Goal: Task Accomplishment & Management: Manage account settings

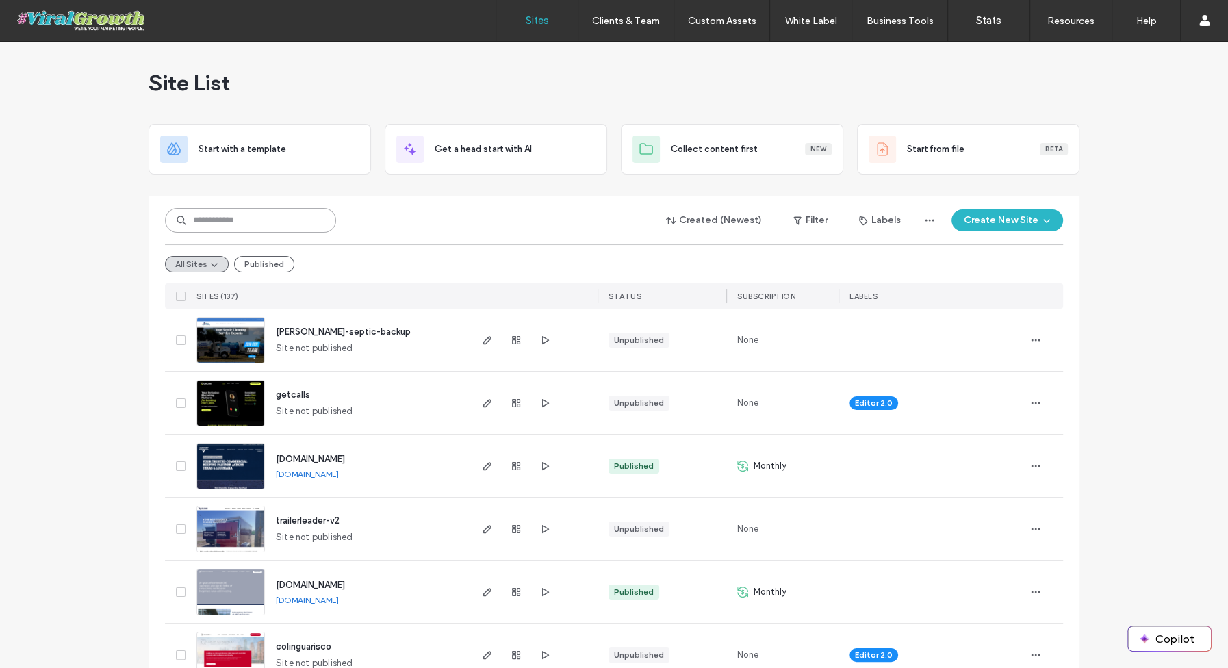
click at [281, 216] on input at bounding box center [250, 220] width 171 height 25
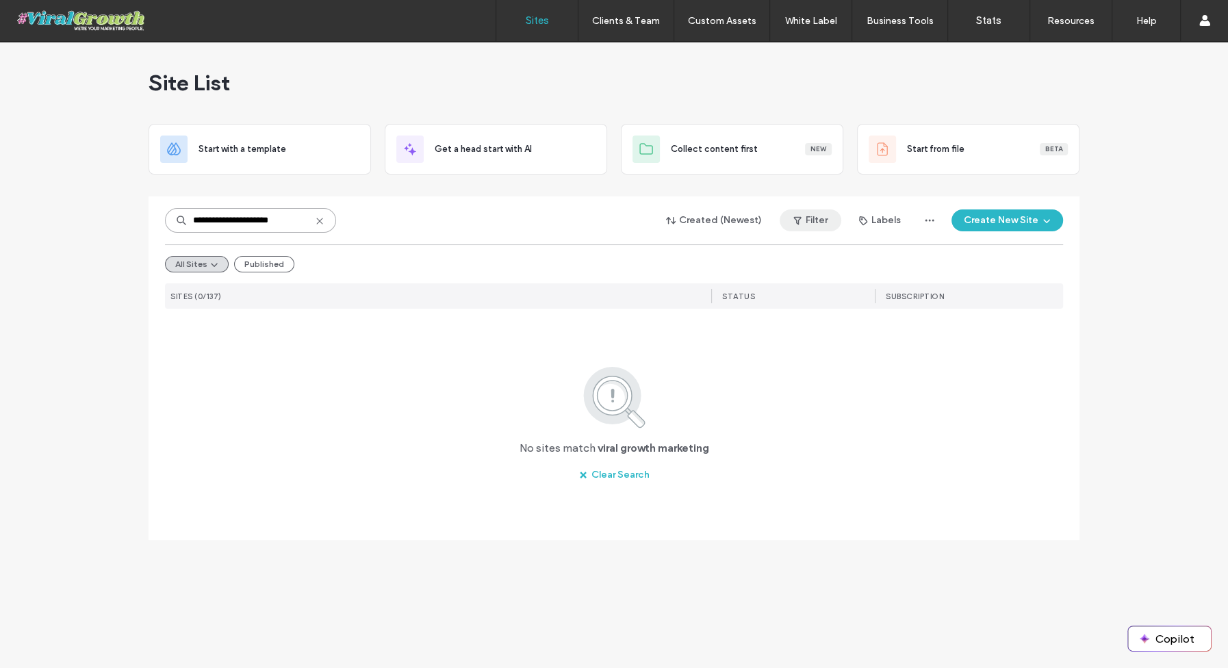
type input "**********"
click at [814, 220] on button "Filter" at bounding box center [810, 220] width 62 height 22
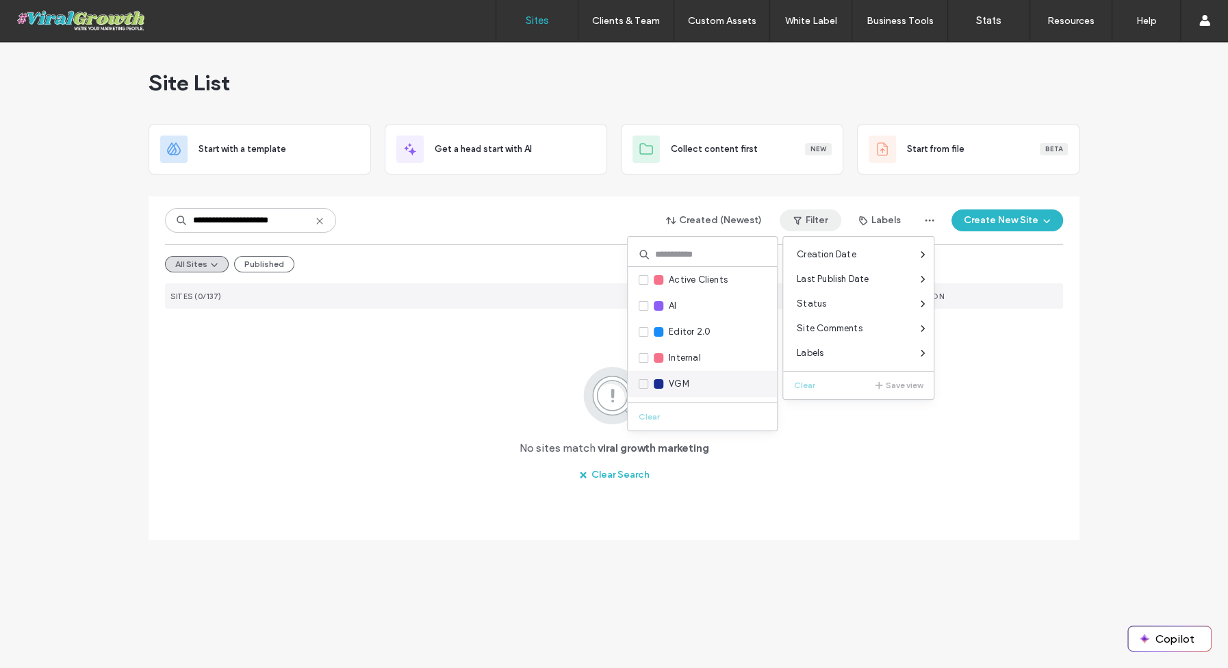
click at [710, 389] on div "VGM" at bounding box center [701, 384] width 149 height 26
click at [645, 382] on icon at bounding box center [642, 384] width 5 height 4
click at [315, 222] on icon at bounding box center [319, 221] width 11 height 11
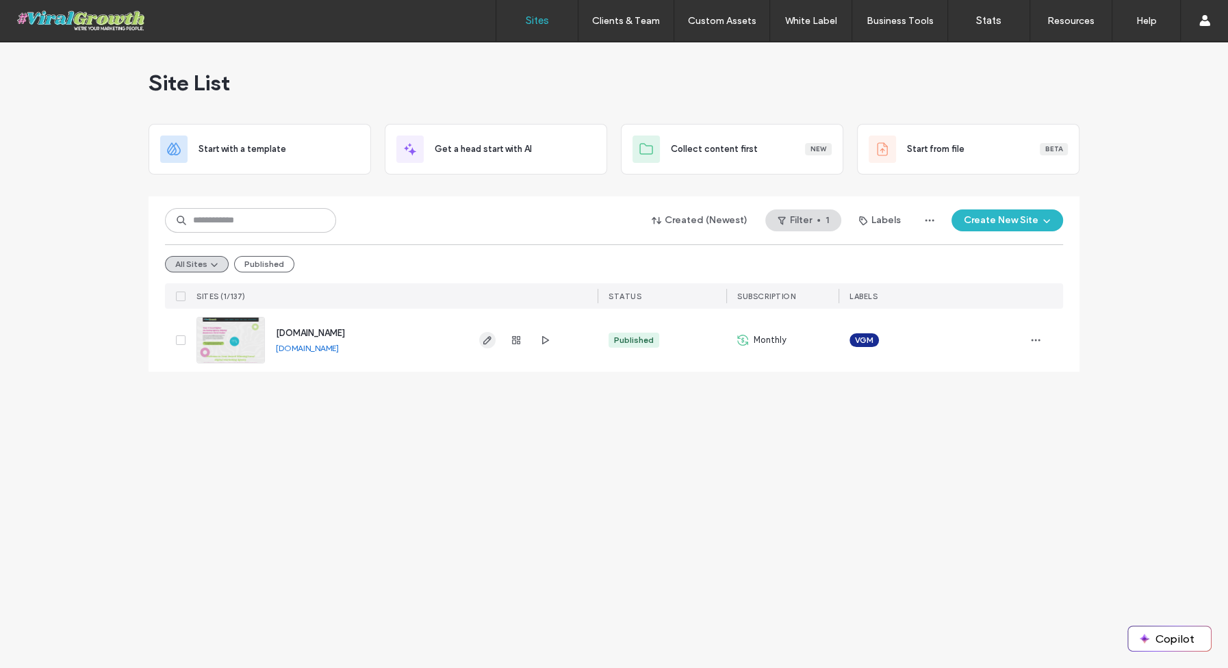
click at [480, 337] on span "button" at bounding box center [487, 340] width 16 height 16
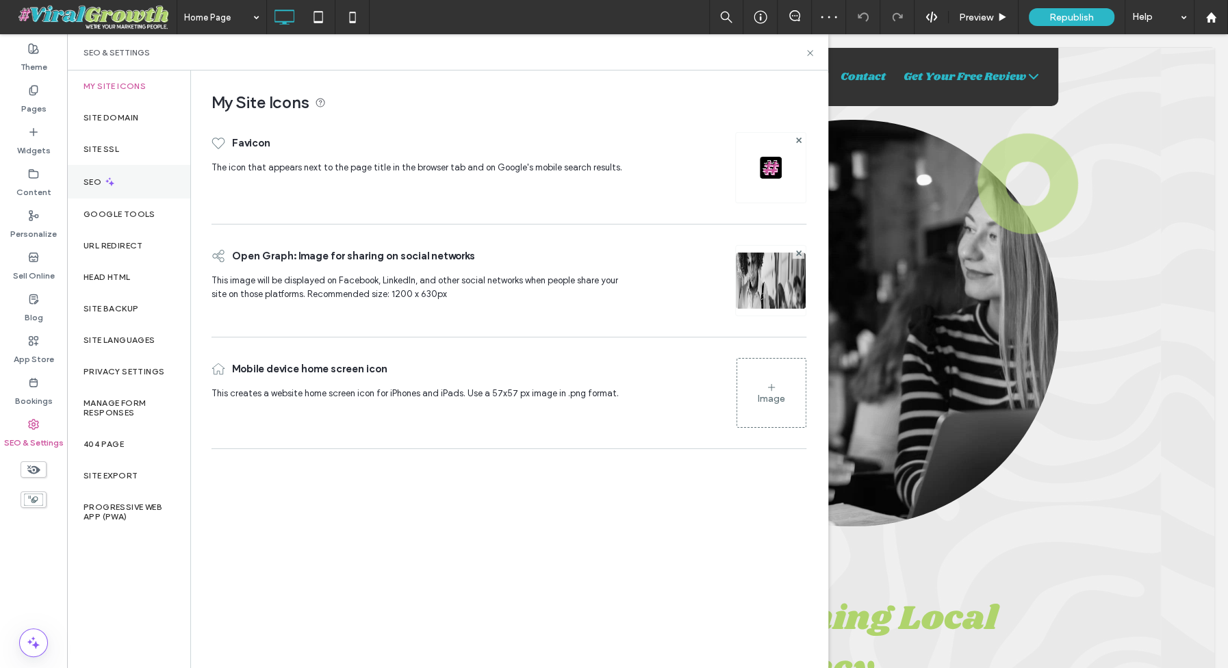
click at [151, 183] on div "SEO" at bounding box center [128, 182] width 123 height 34
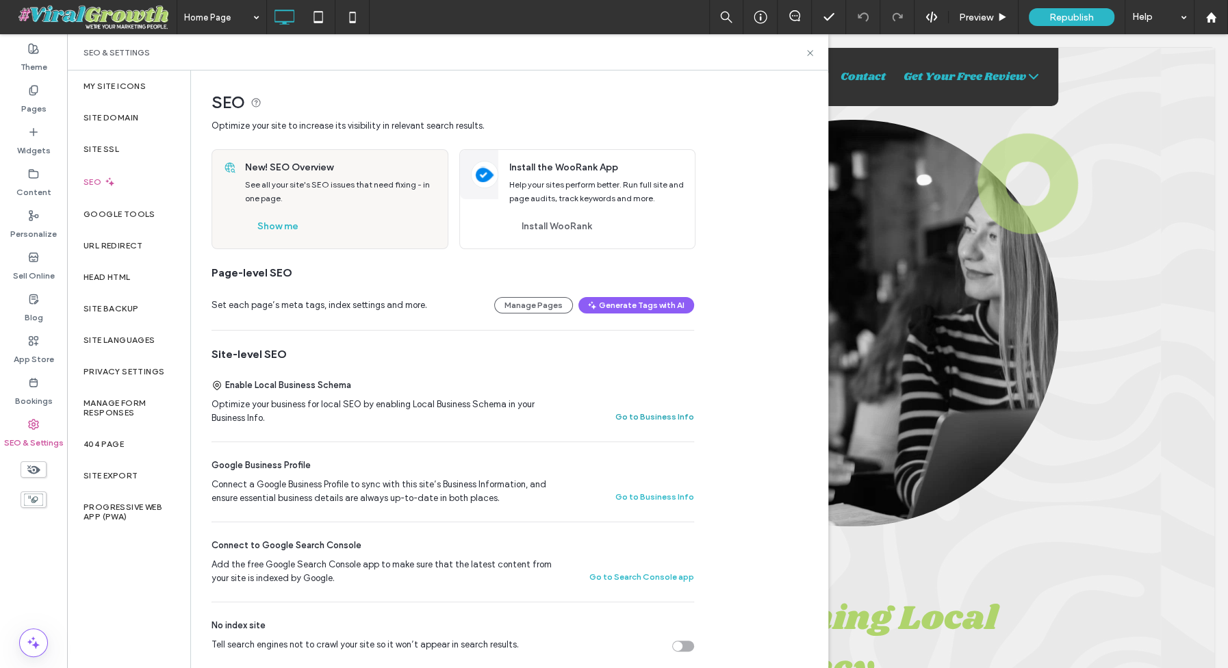
click at [655, 418] on button "Go to Business Info" at bounding box center [654, 416] width 79 height 16
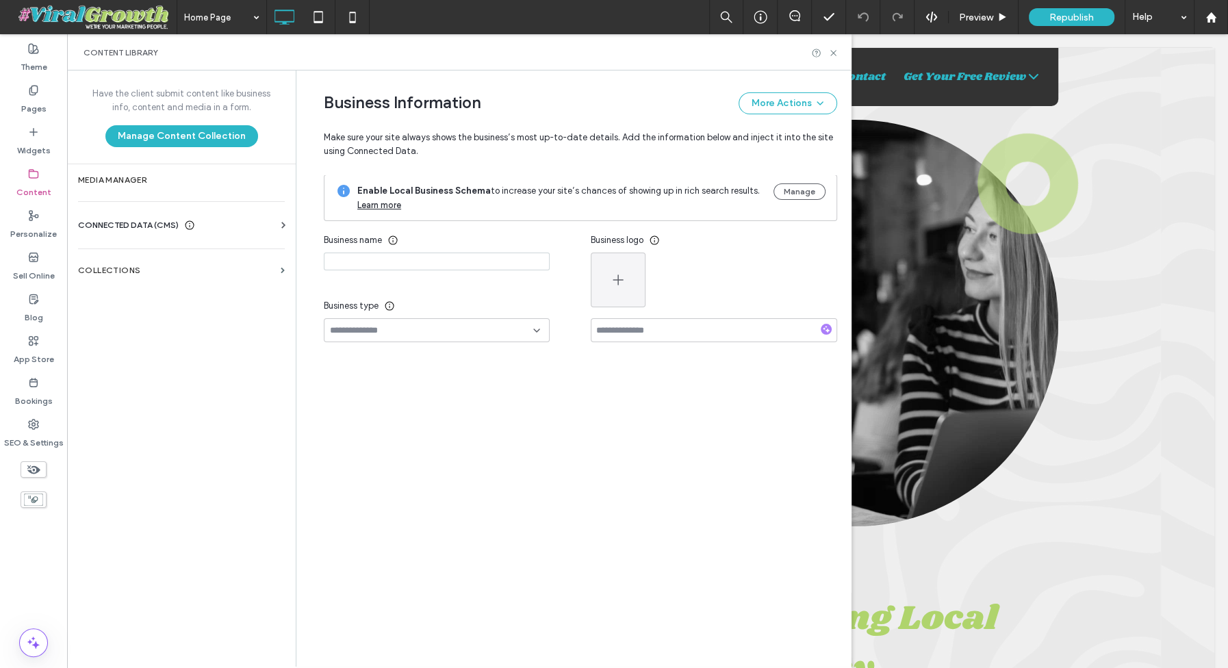
type input "**********"
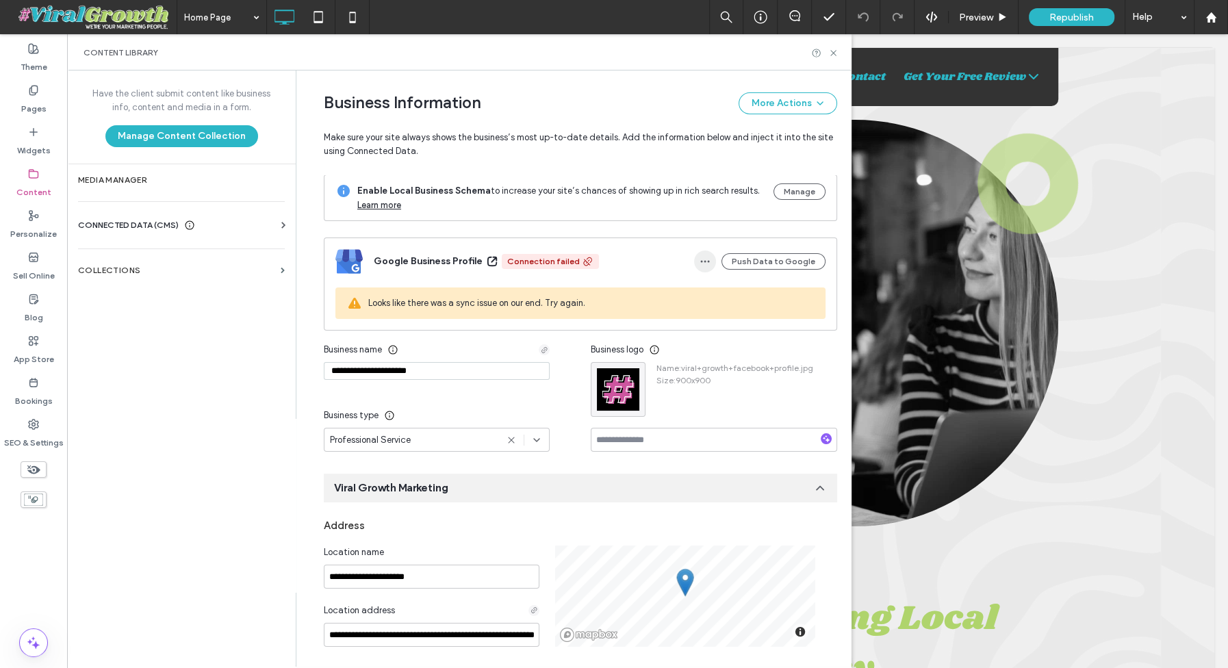
click at [703, 260] on icon "button" at bounding box center [704, 261] width 11 height 11
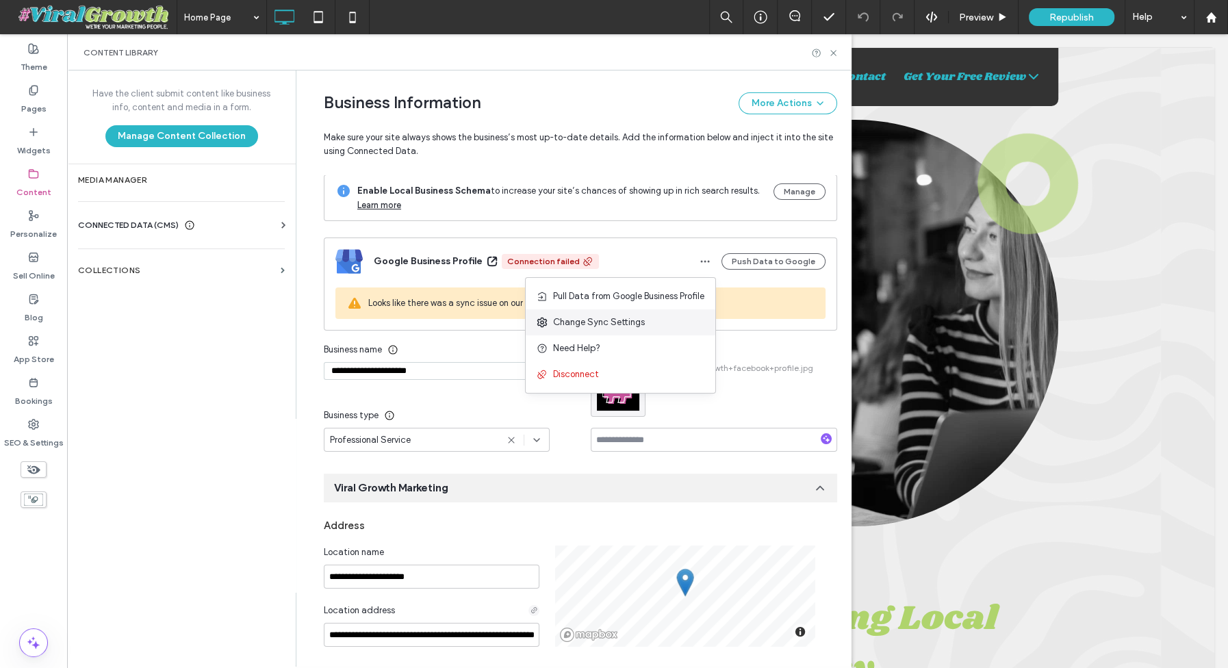
click at [623, 321] on span "Change Sync Settings" at bounding box center [599, 322] width 92 height 14
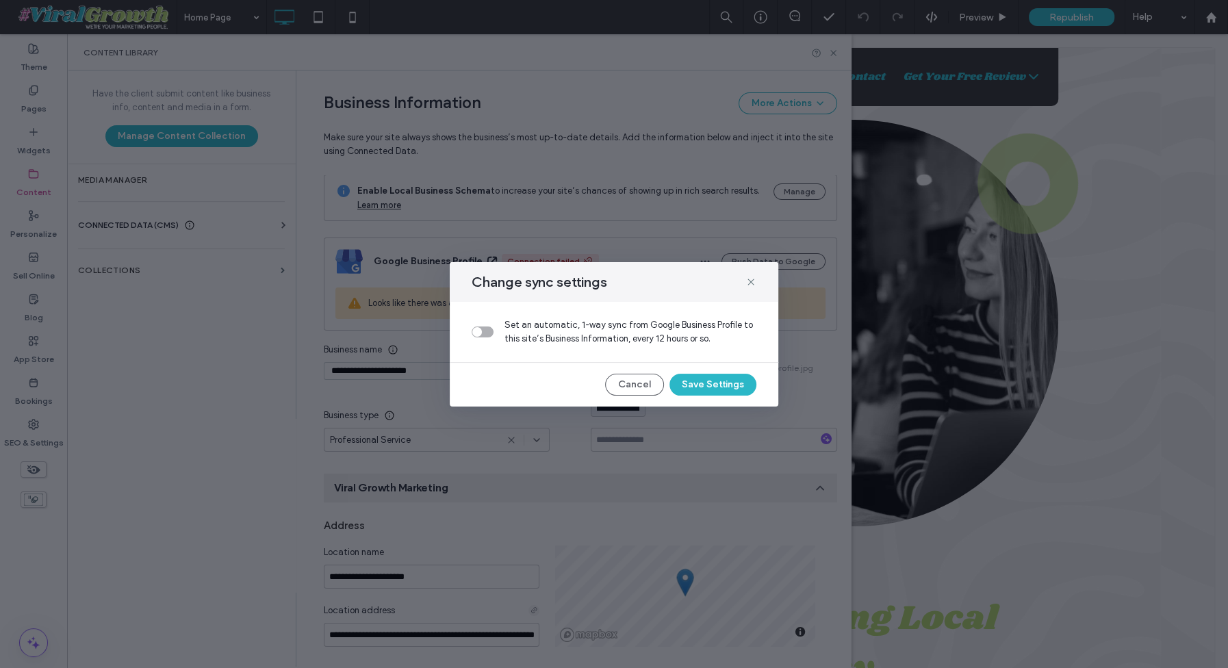
click at [482, 330] on div "toggle" at bounding box center [482, 331] width 22 height 11
click at [724, 387] on button "Save Settings" at bounding box center [712, 385] width 87 height 22
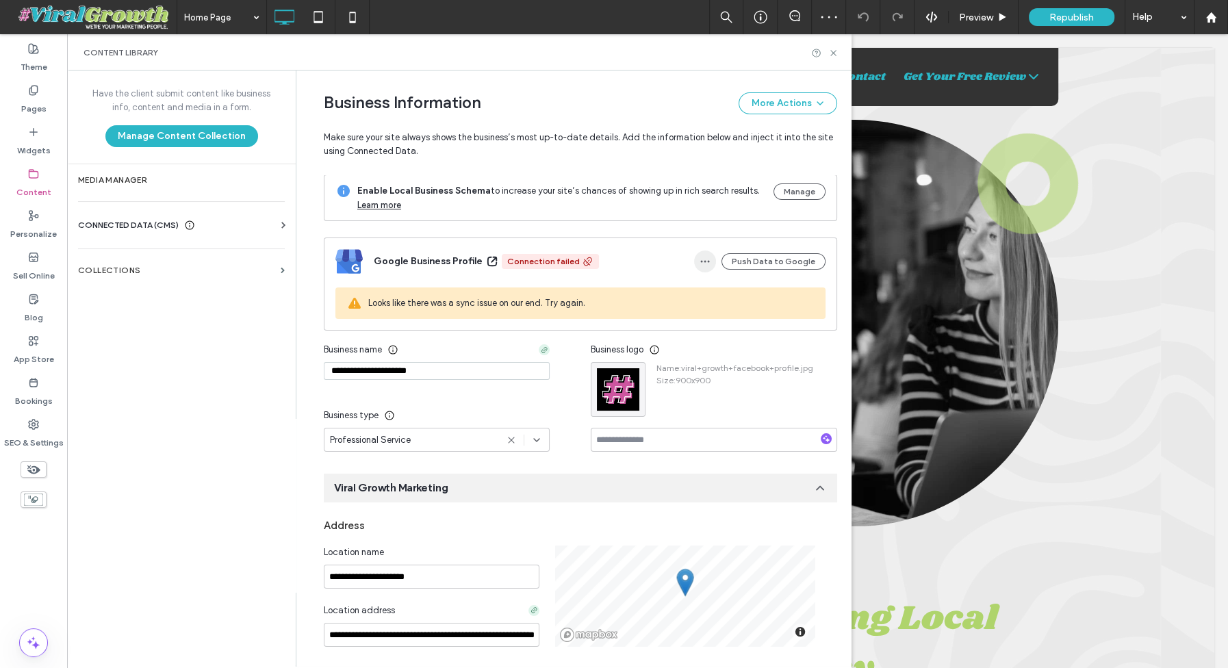
click at [713, 262] on span "button" at bounding box center [705, 261] width 22 height 22
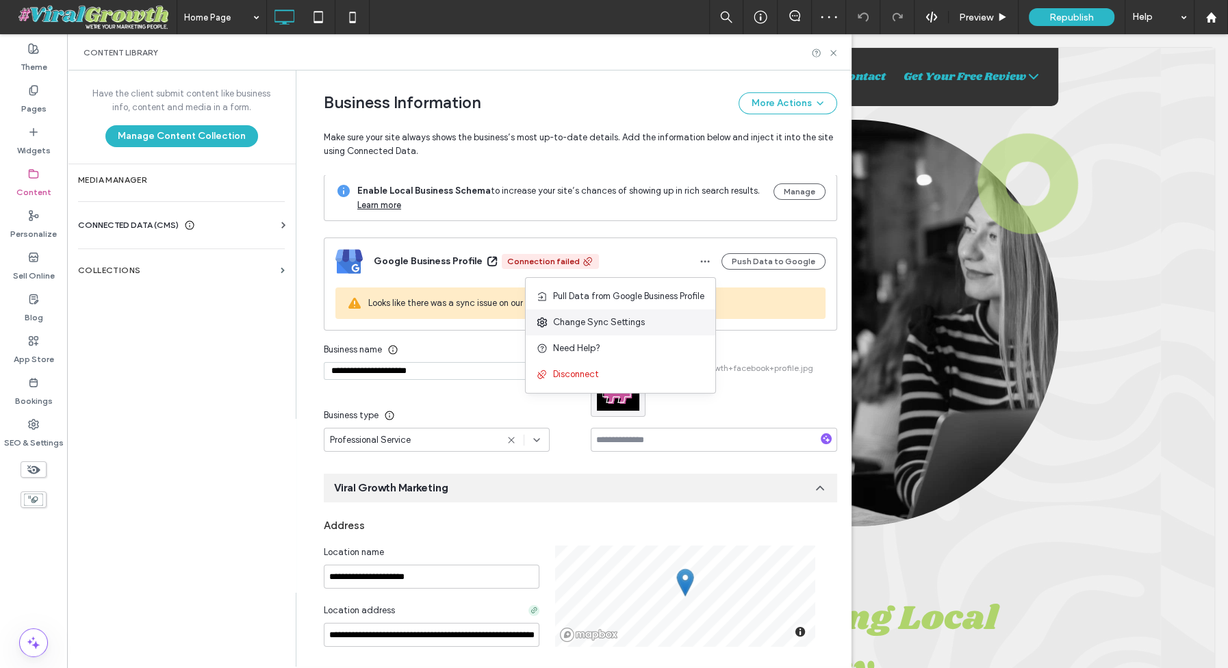
click at [640, 319] on div "Change Sync Settings" at bounding box center [620, 322] width 190 height 26
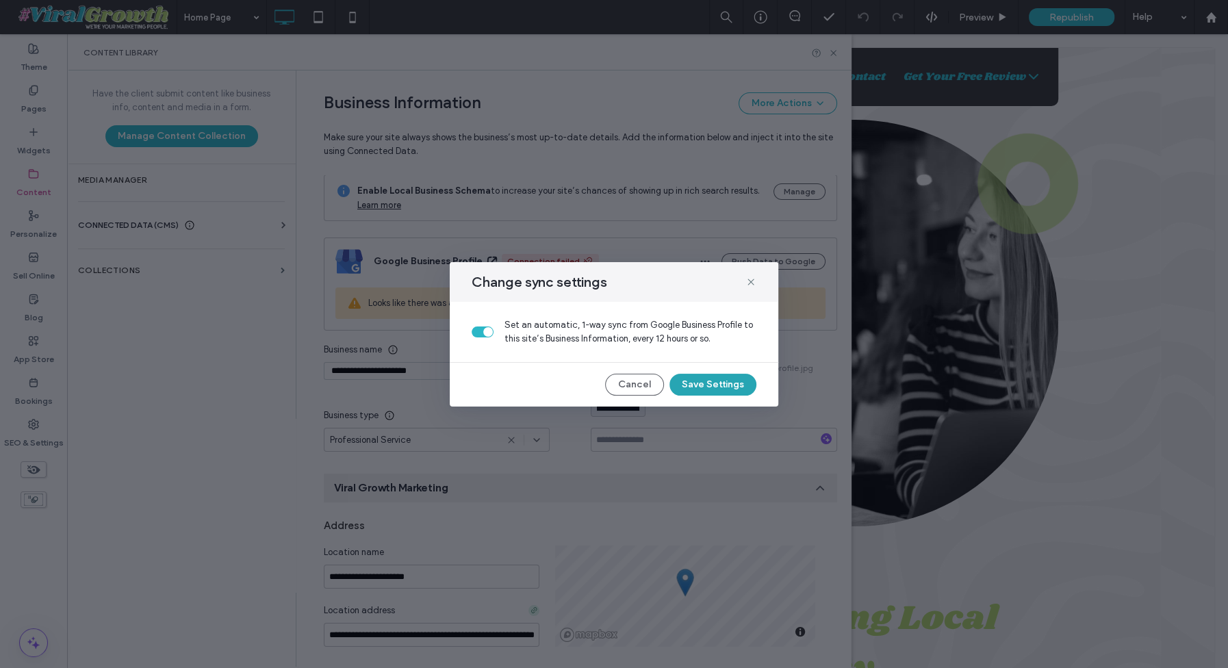
click at [705, 385] on button "Save Settings" at bounding box center [712, 385] width 87 height 22
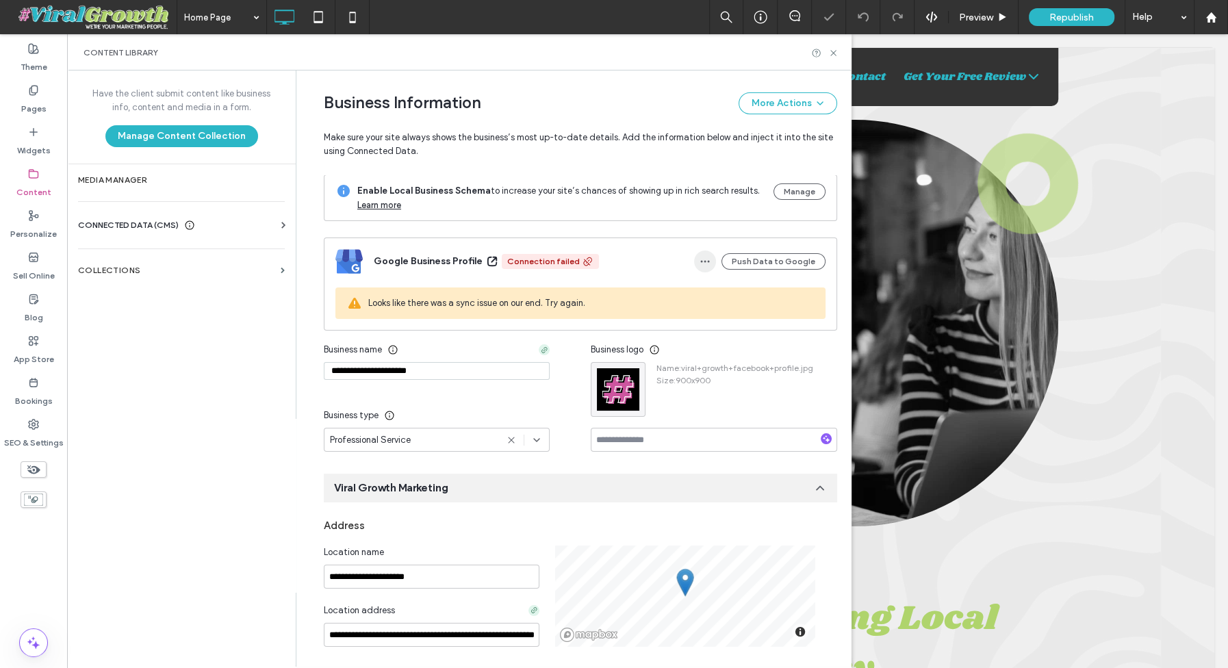
click at [714, 260] on span "button" at bounding box center [705, 261] width 22 height 22
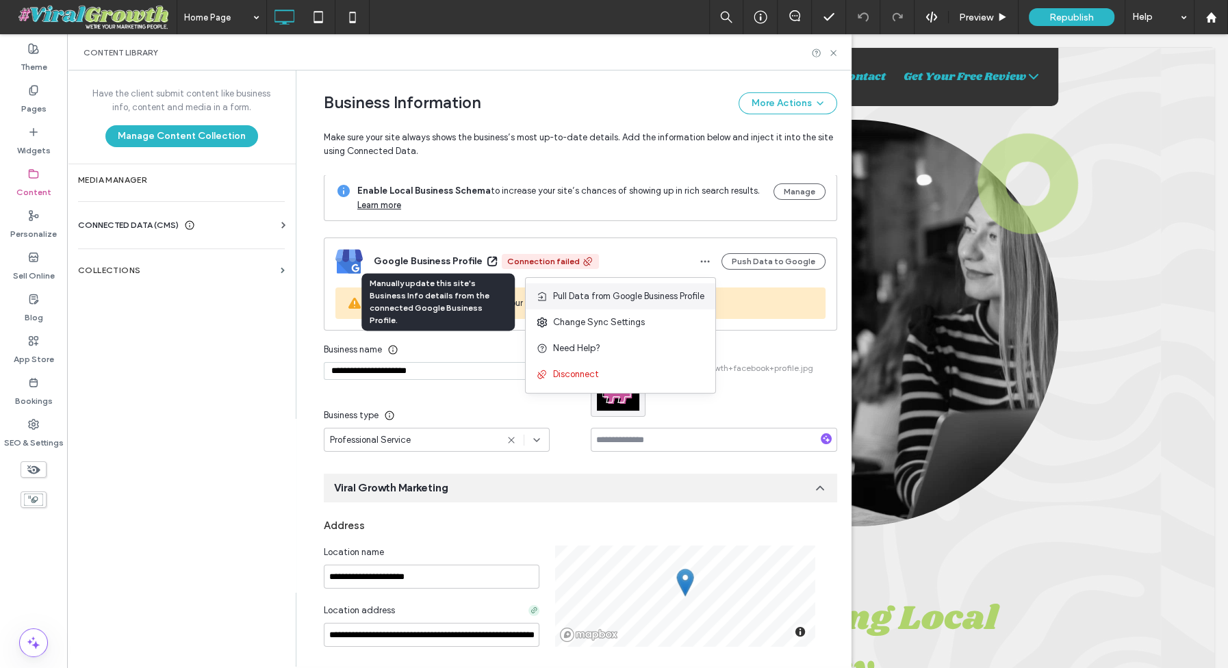
click at [683, 294] on span "Pull Data from Google Business Profile" at bounding box center [628, 296] width 151 height 14
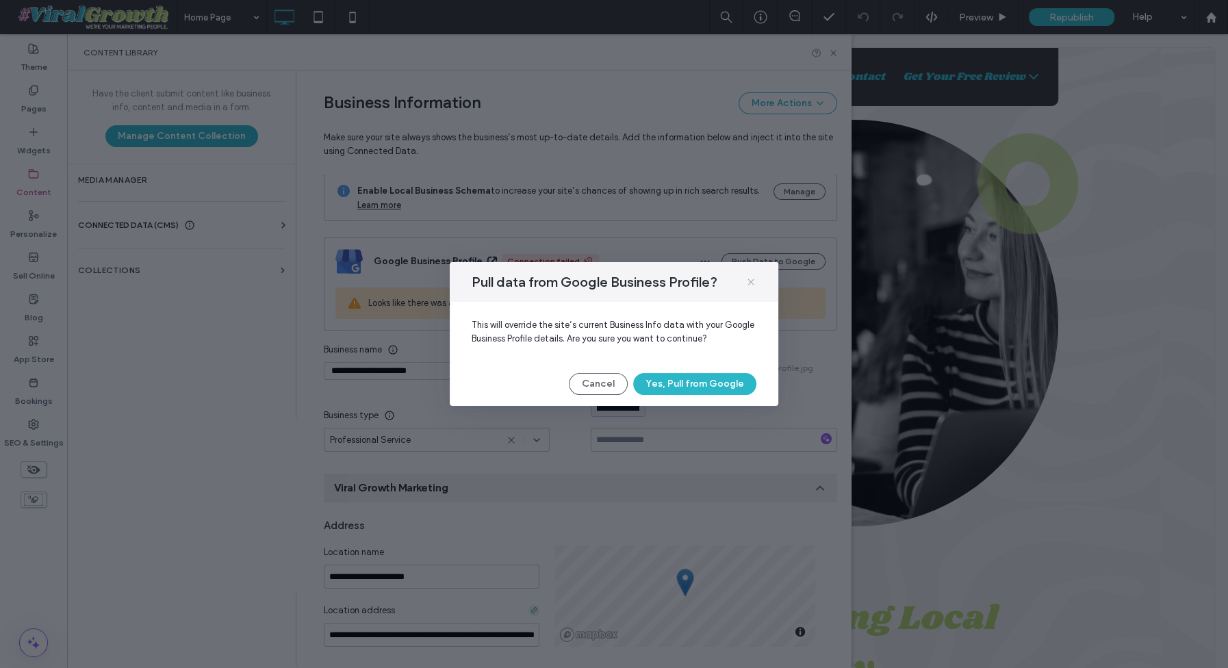
click at [750, 278] on icon at bounding box center [750, 281] width 11 height 11
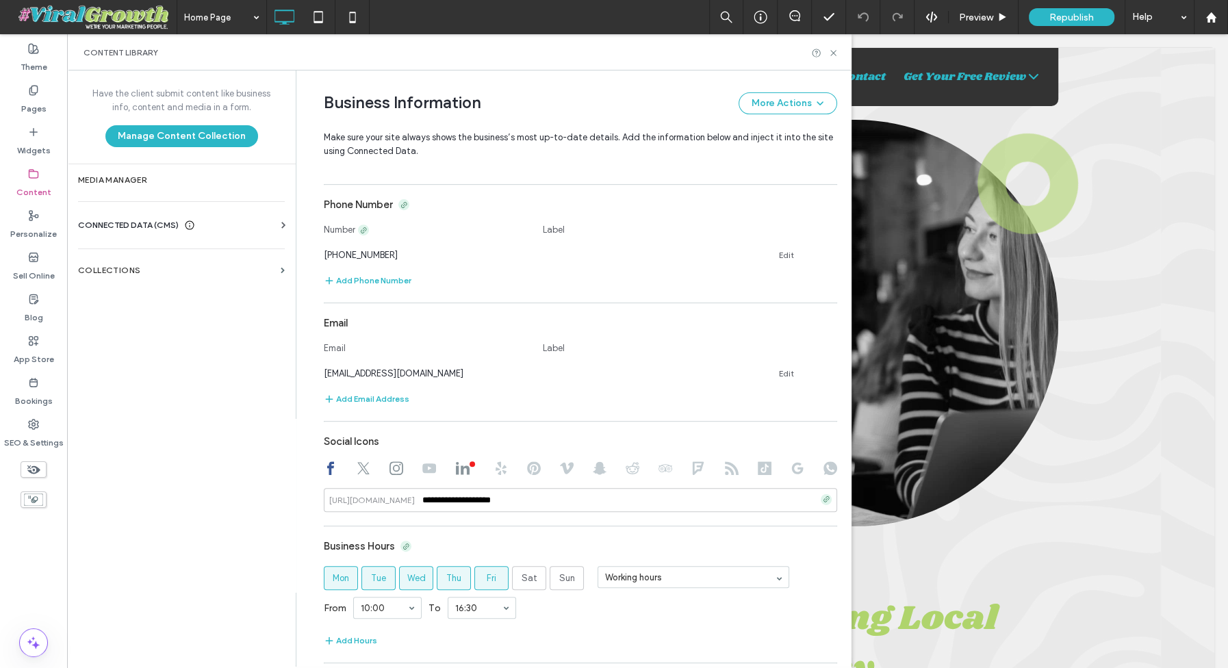
scroll to position [588, 0]
